Goal: Find specific page/section: Find specific page/section

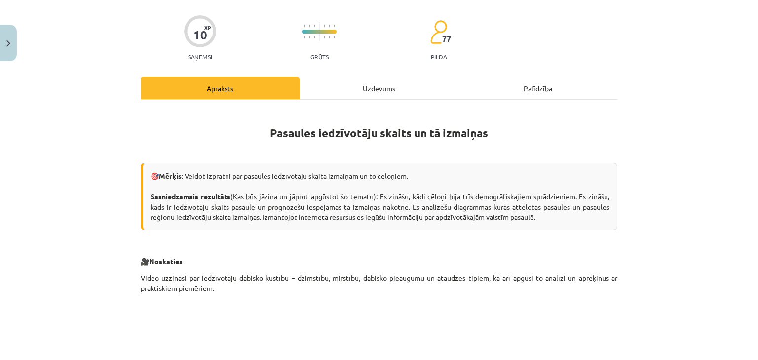
scroll to position [68, 0]
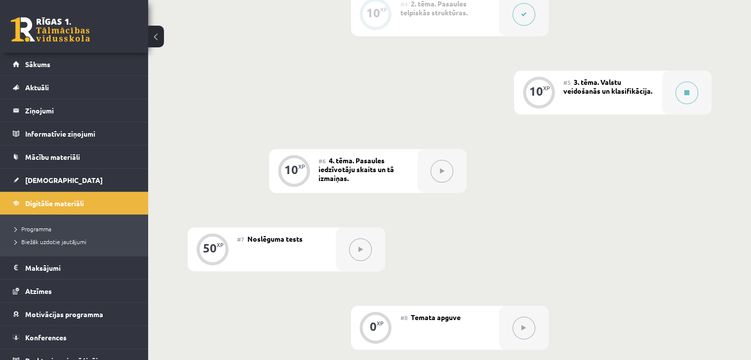
scroll to position [494, 0]
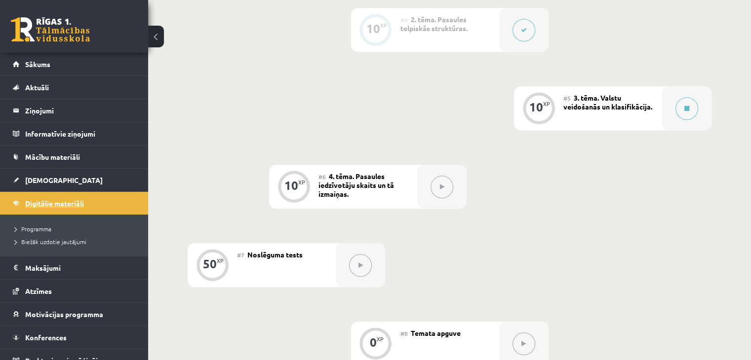
click at [51, 198] on link "Digitālie materiāli" at bounding box center [74, 203] width 123 height 23
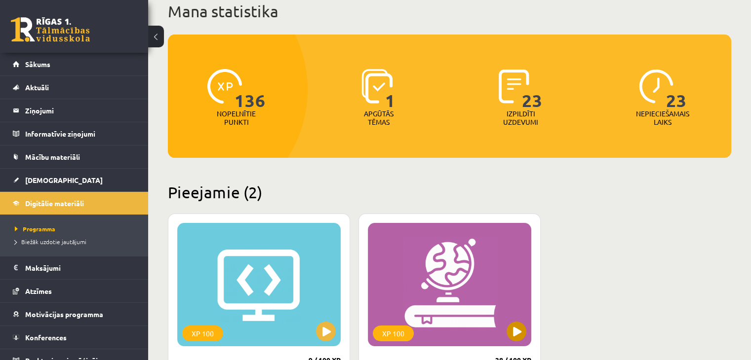
scroll to position [148, 0]
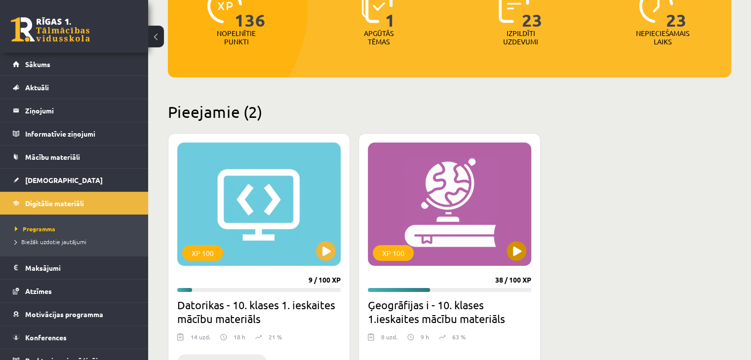
click at [484, 166] on div "XP 100" at bounding box center [449, 204] width 163 height 123
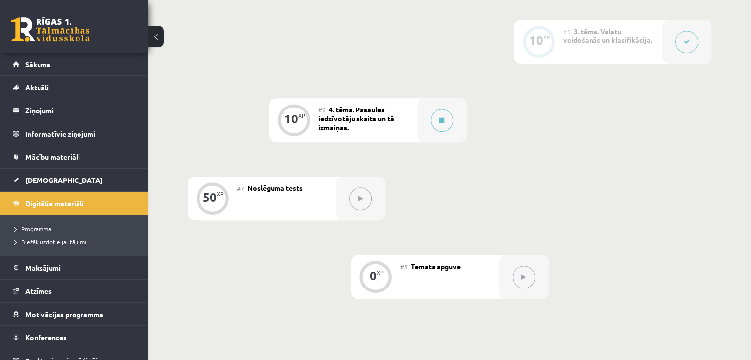
scroll to position [543, 0]
